Goal: Task Accomplishment & Management: Manage account settings

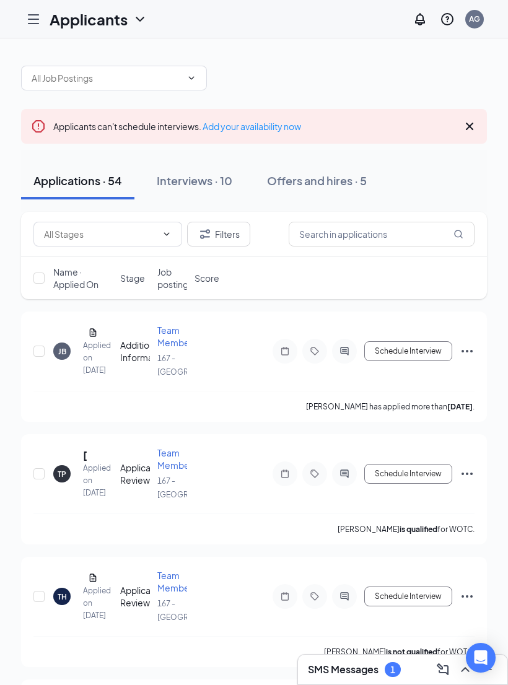
click at [313, 185] on div "Offers and hires · 5" at bounding box center [317, 180] width 100 height 15
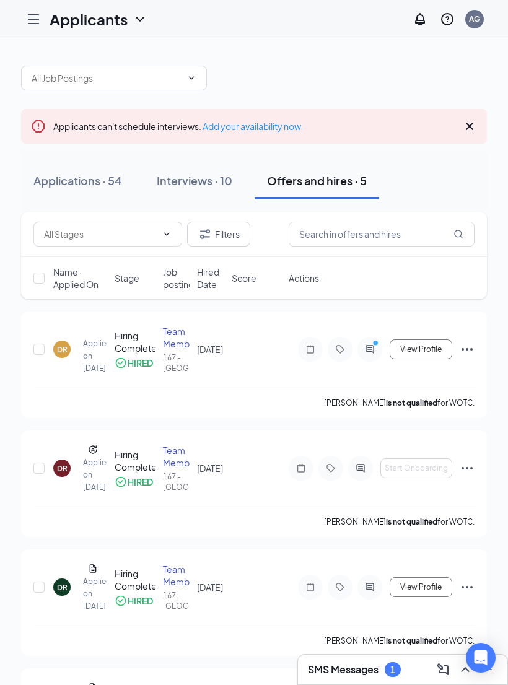
click at [181, 350] on div "Team Member" at bounding box center [176, 337] width 27 height 25
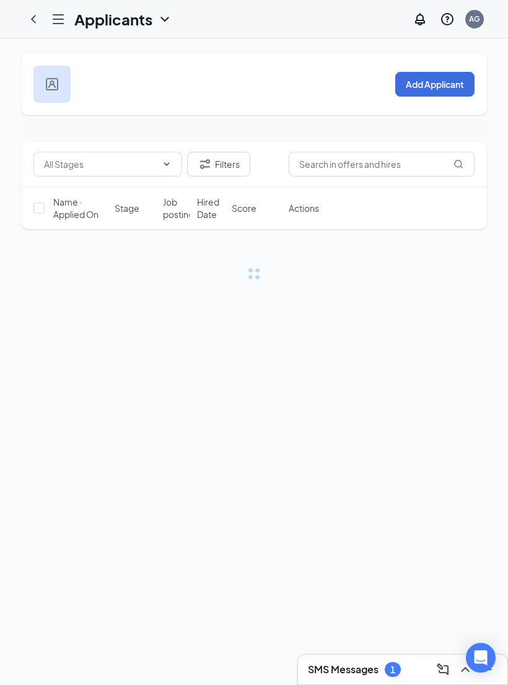
click at [486, 642] on div "Add Applicant Filters Name · Applied On Stage Job posting Hired Date Score Acti…" at bounding box center [254, 361] width 508 height 647
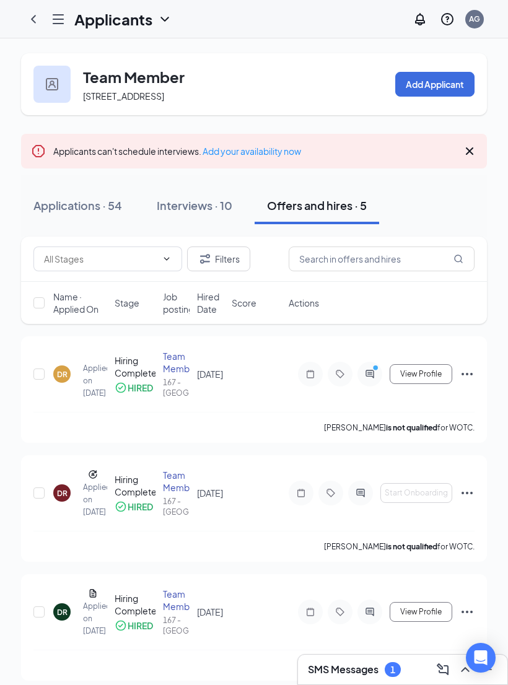
click at [70, 383] on div "DR" at bounding box center [61, 373] width 17 height 17
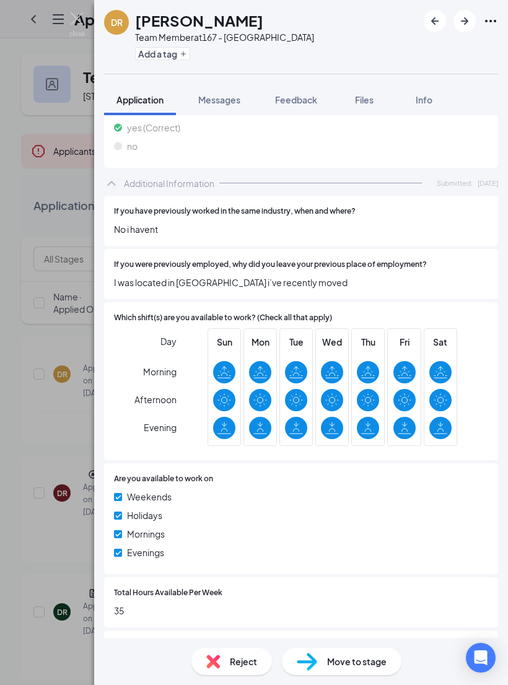
click at [94, 17] on div "[PERSON_NAME] Team Member at 167 - Uptown Add a tag" at bounding box center [301, 37] width 414 height 74
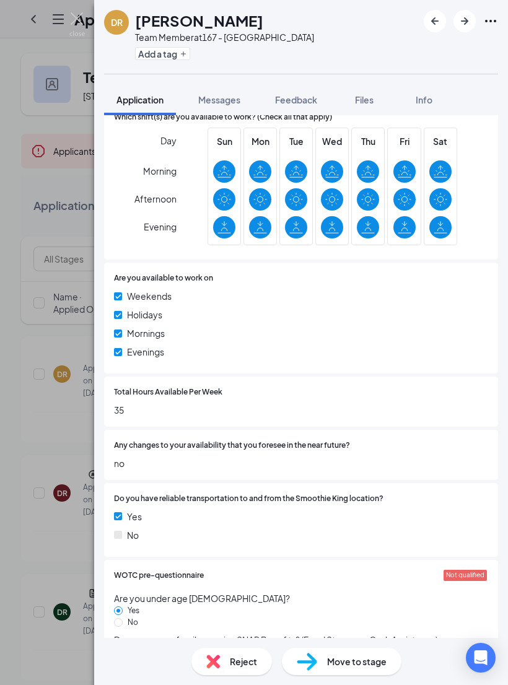
scroll to position [677, 0]
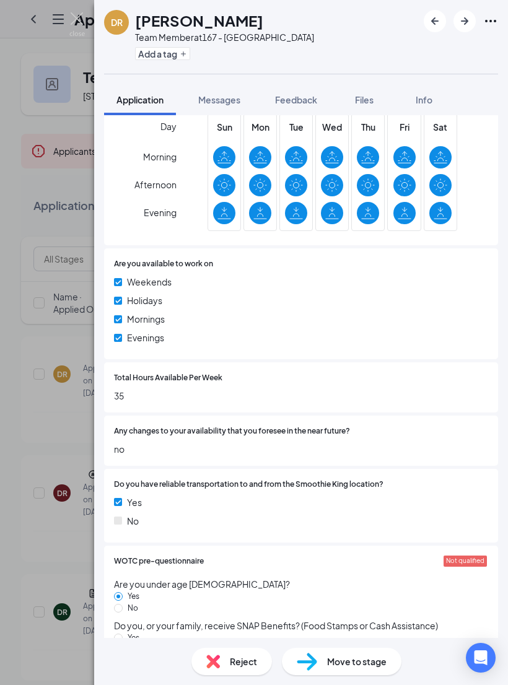
click at [92, 15] on div "[PERSON_NAME] Team Member at 167 - Uptown Add a tag Application Messages Feedba…" at bounding box center [254, 342] width 508 height 685
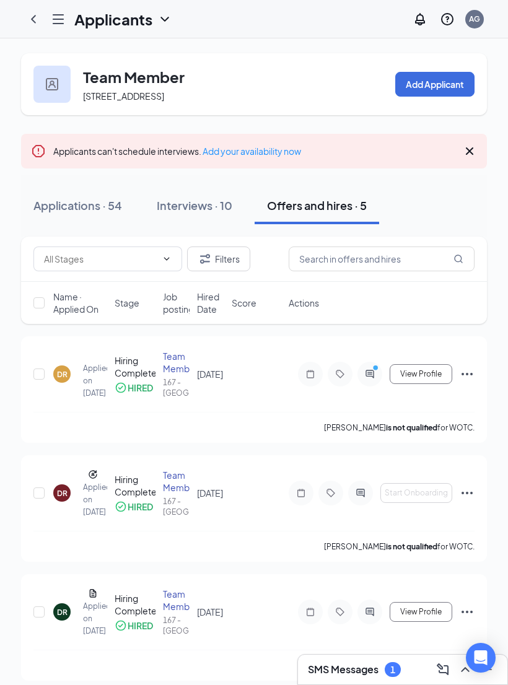
click at [80, 24] on h1 "Applicants" at bounding box center [113, 19] width 78 height 21
click at [58, 24] on icon "Hamburger" at bounding box center [58, 19] width 15 height 15
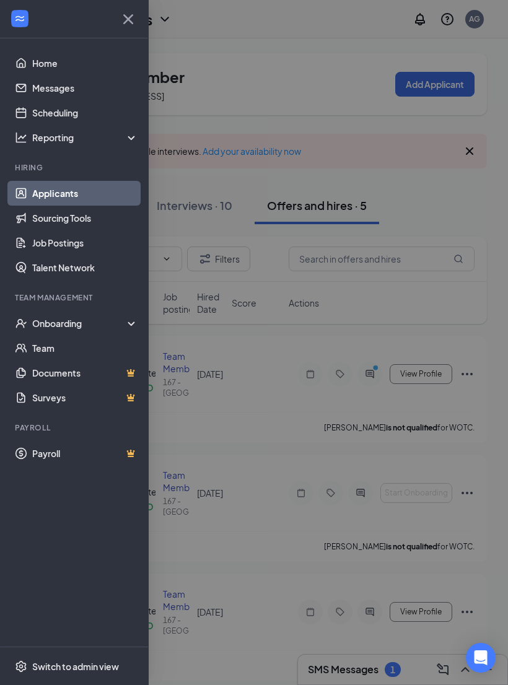
click at [103, 325] on div "Onboarding" at bounding box center [79, 323] width 95 height 12
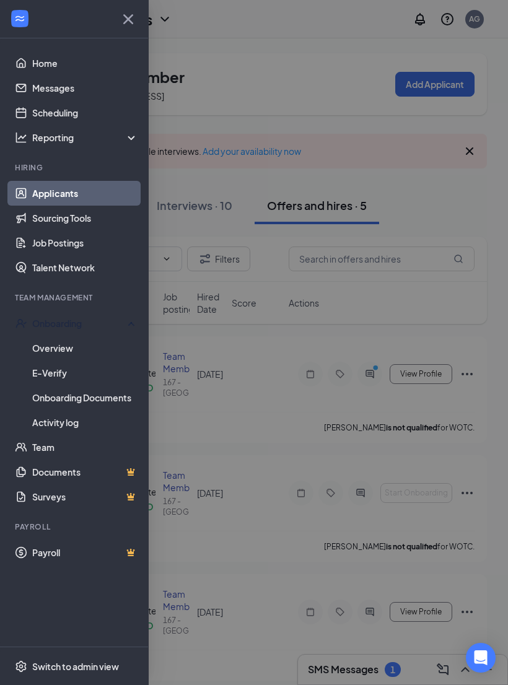
click at [71, 354] on link "Overview" at bounding box center [85, 348] width 106 height 25
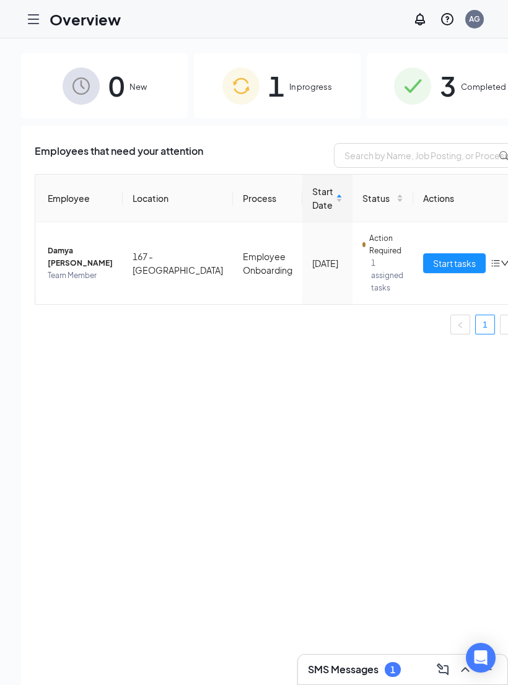
click at [423, 273] on button "Start tasks" at bounding box center [454, 263] width 63 height 20
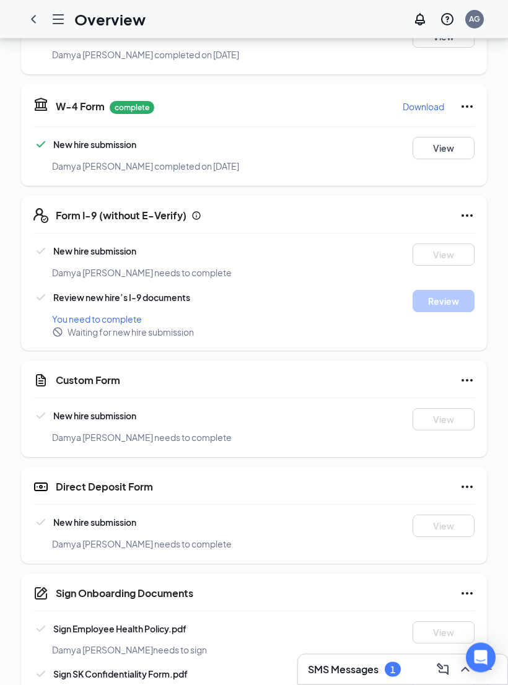
scroll to position [437, 0]
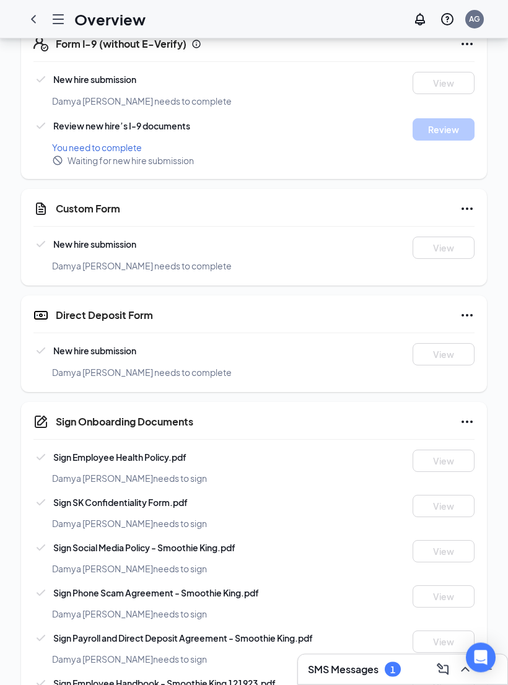
click at [72, 367] on span "Damya [PERSON_NAME] needs to complete" at bounding box center [142, 372] width 180 height 11
click at [473, 308] on icon "Ellipses" at bounding box center [467, 315] width 15 height 15
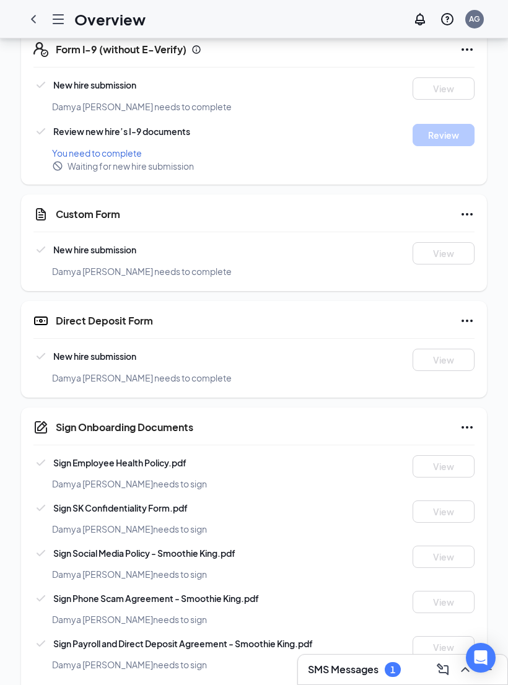
scroll to position [423, 0]
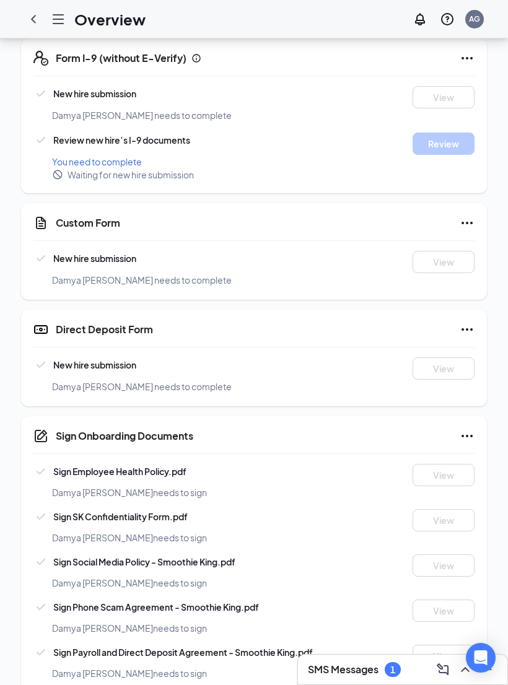
click at [84, 381] on span "Damya [PERSON_NAME] needs to complete" at bounding box center [142, 386] width 180 height 11
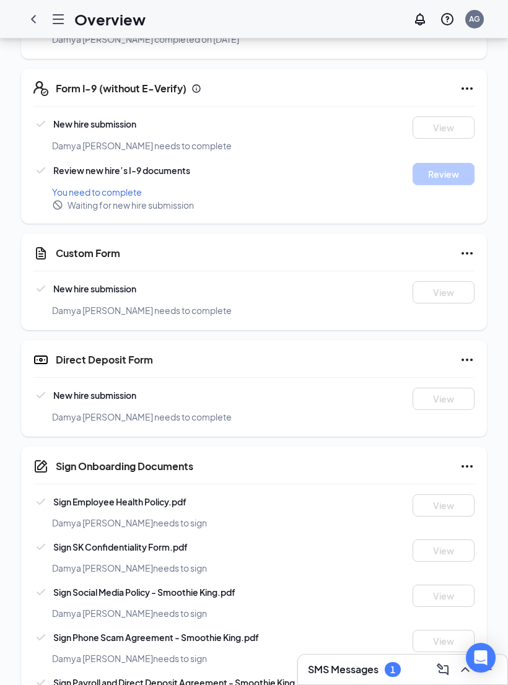
scroll to position [392, 0]
click at [87, 305] on span "Damya [PERSON_NAME] needs to complete" at bounding box center [142, 310] width 180 height 11
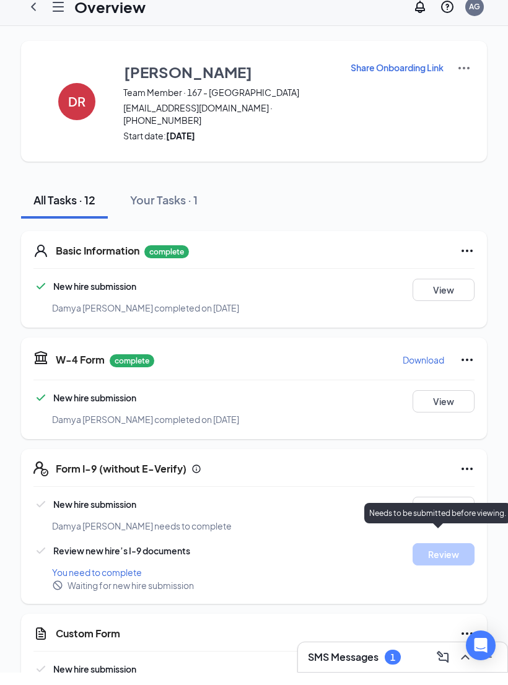
scroll to position [13, 0]
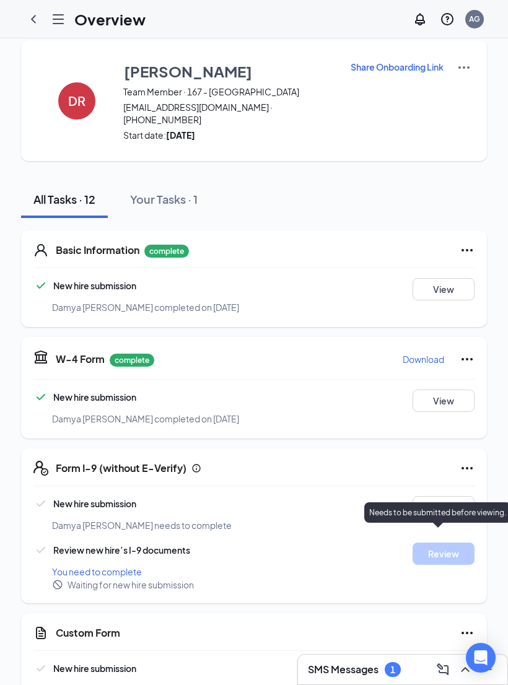
click at [126, 566] on span "You need to complete" at bounding box center [97, 571] width 90 height 11
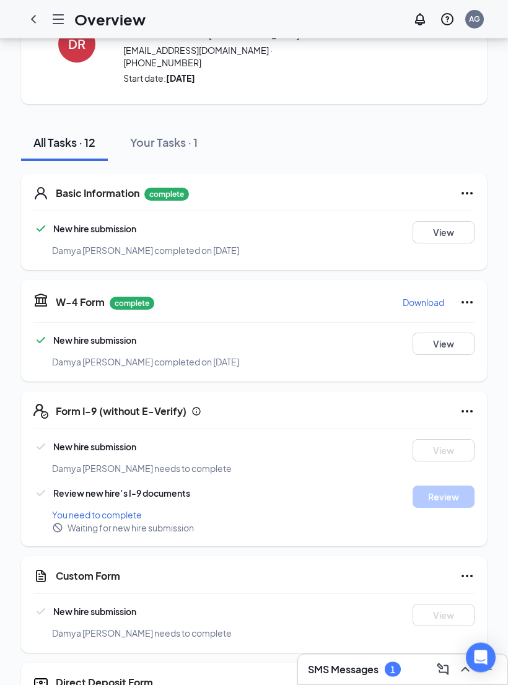
scroll to position [70, 0]
click at [452, 335] on button "View" at bounding box center [444, 344] width 62 height 22
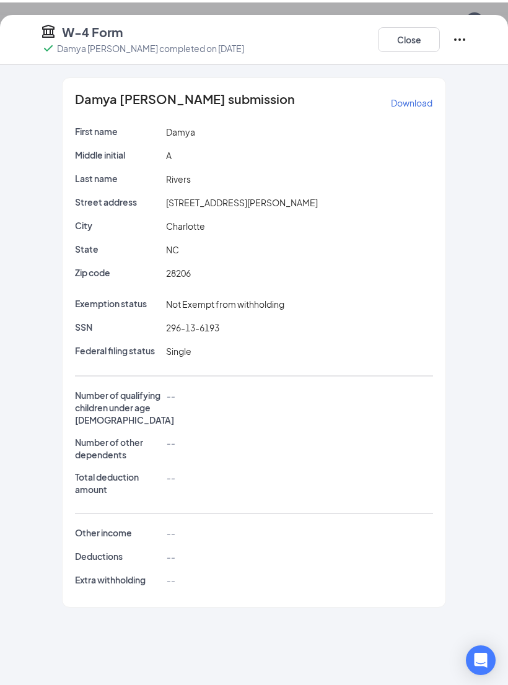
scroll to position [0, 0]
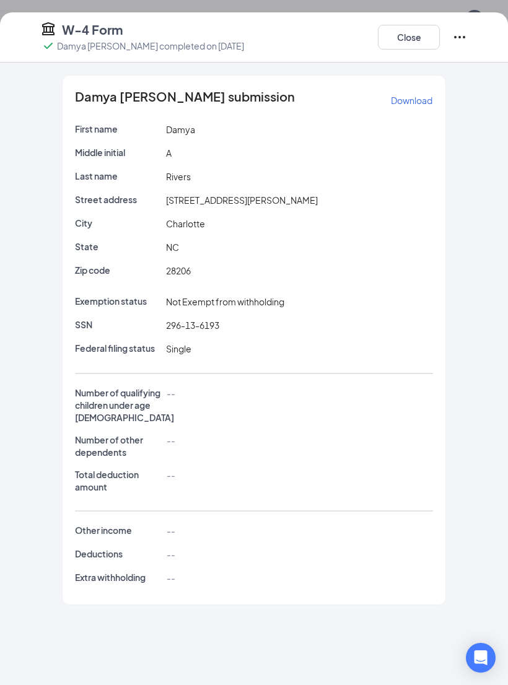
click at [409, 41] on button "Close" at bounding box center [409, 37] width 62 height 25
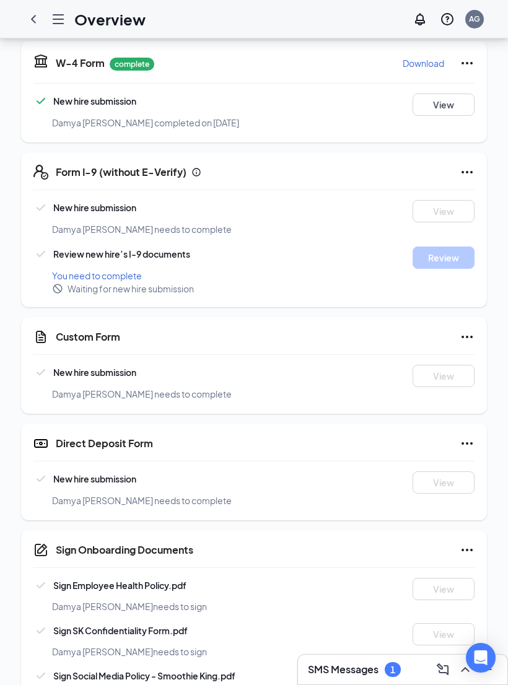
scroll to position [318, 0]
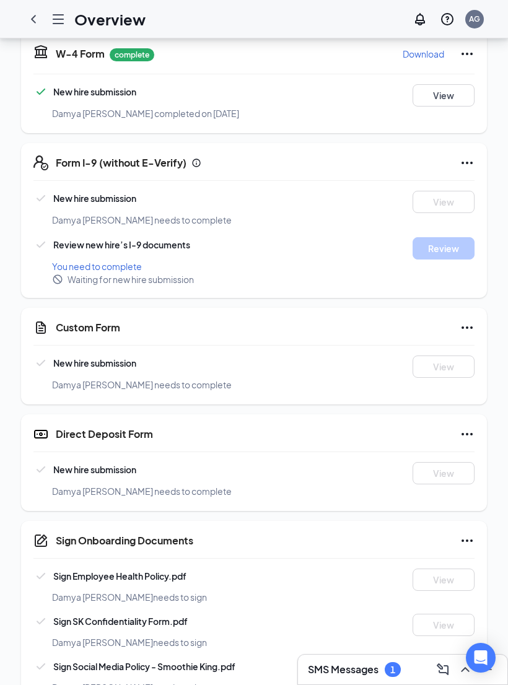
click at [471, 427] on icon "Ellipses" at bounding box center [467, 434] width 15 height 15
click at [284, 438] on div "Direct Deposit Form New hire submission Damya [PERSON_NAME] needs to complete V…" at bounding box center [254, 462] width 466 height 97
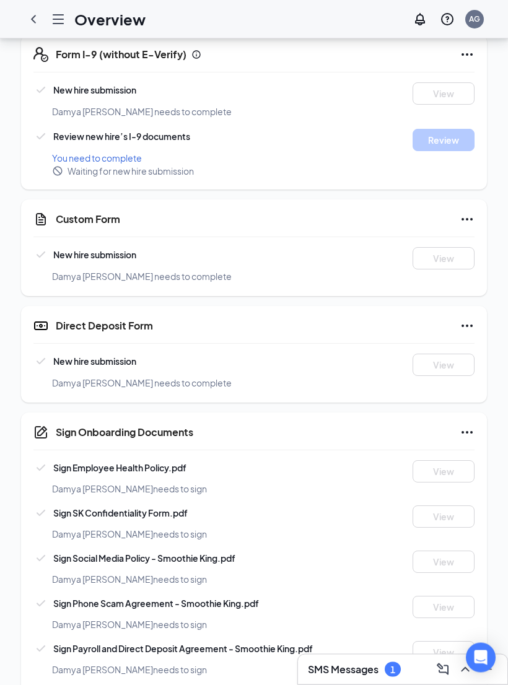
scroll to position [459, 0]
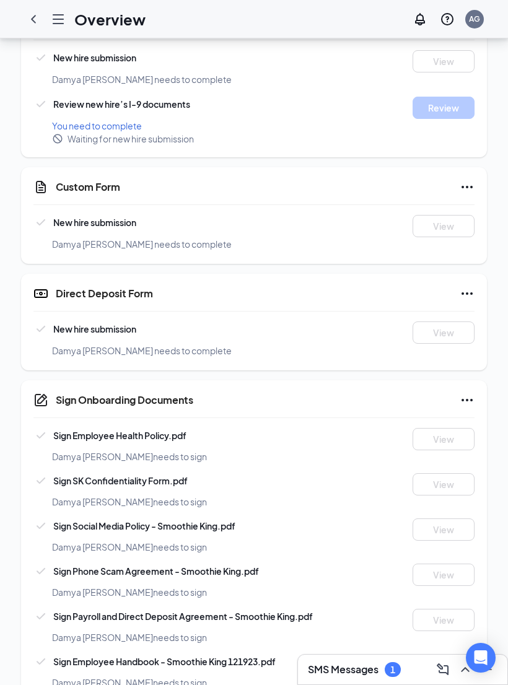
click at [385, 679] on div "SMS Messages 1" at bounding box center [403, 670] width 190 height 20
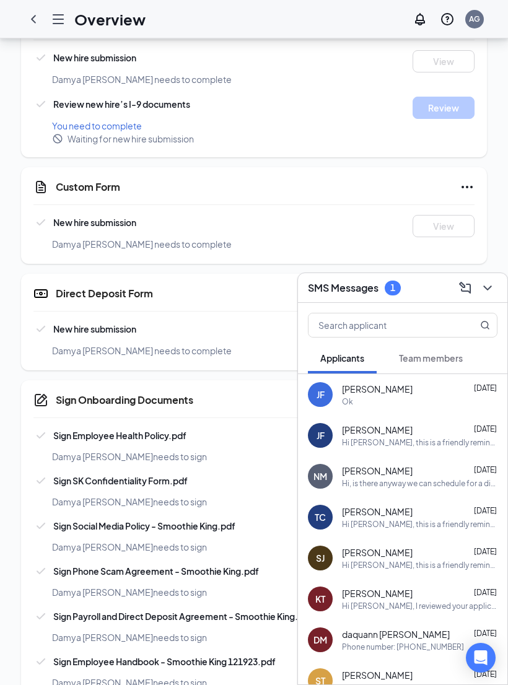
click at [443, 364] on span "Team members" at bounding box center [431, 357] width 64 height 11
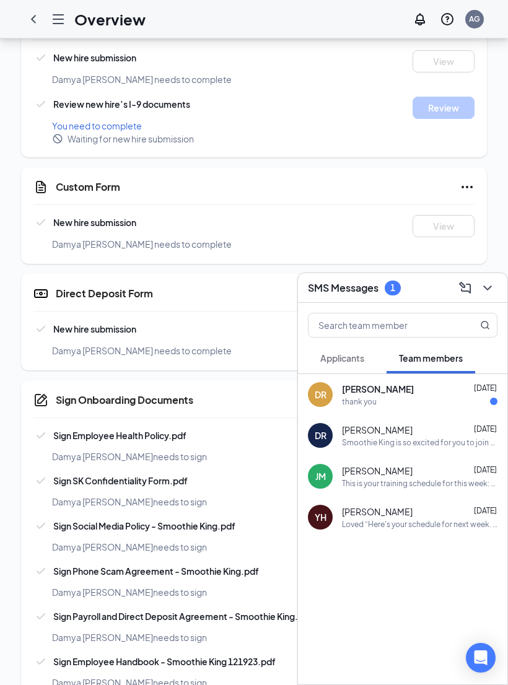
click at [361, 373] on button "Applicants" at bounding box center [342, 358] width 69 height 31
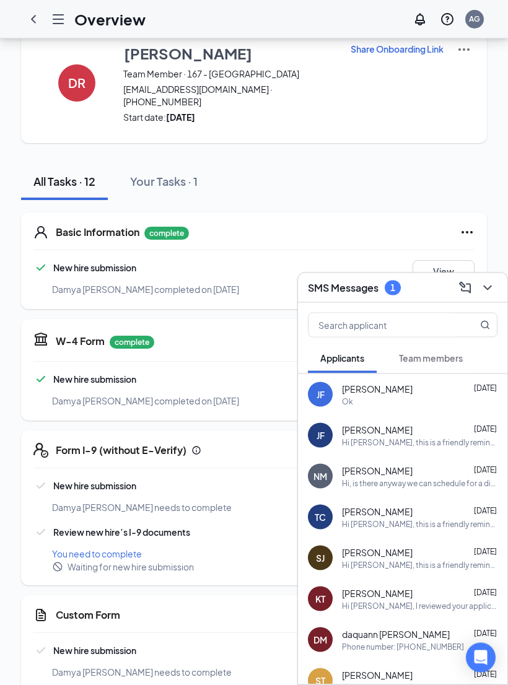
scroll to position [0, 0]
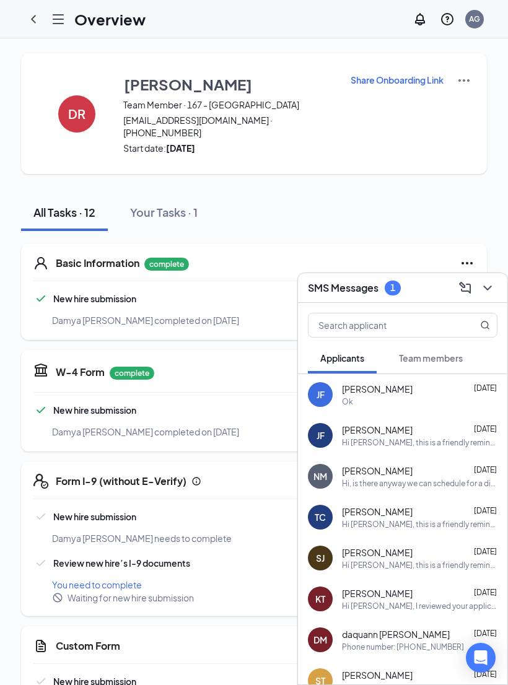
click at [388, 162] on div "[PERSON_NAME] Team Member · 167 - Uptown [EMAIL_ADDRESS][DOMAIN_NAME] · [PHONE_…" at bounding box center [254, 606] width 466 height 1107
click at [489, 286] on icon "ChevronDown" at bounding box center [487, 288] width 15 height 15
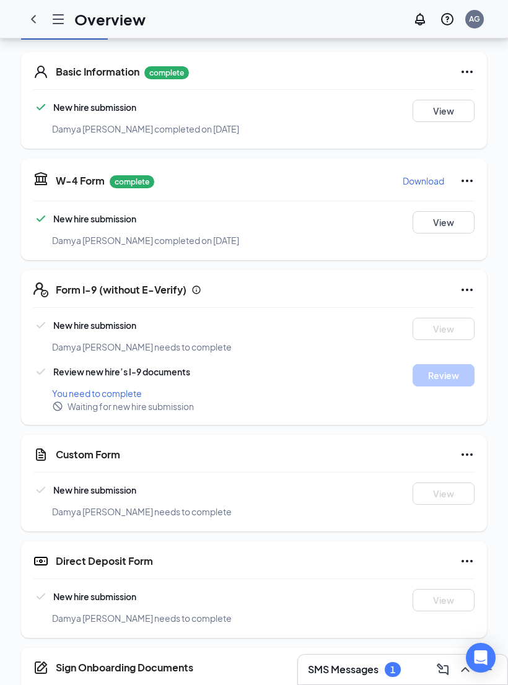
scroll to position [189, 0]
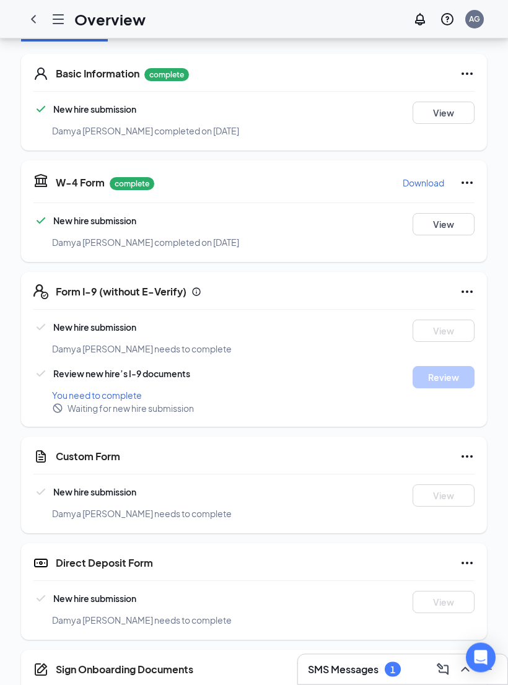
click at [460, 214] on button "View" at bounding box center [444, 225] width 62 height 22
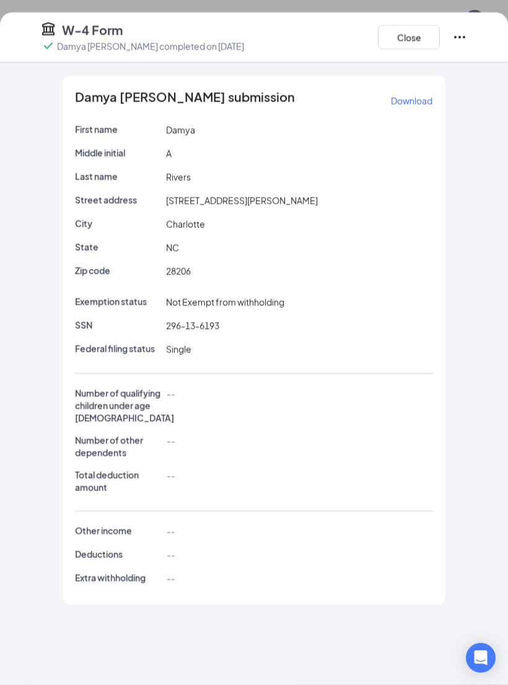
click at [421, 40] on button "Close" at bounding box center [409, 37] width 62 height 25
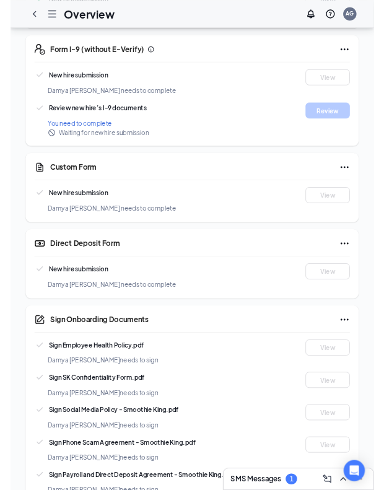
scroll to position [561, 0]
